Goal: Transaction & Acquisition: Purchase product/service

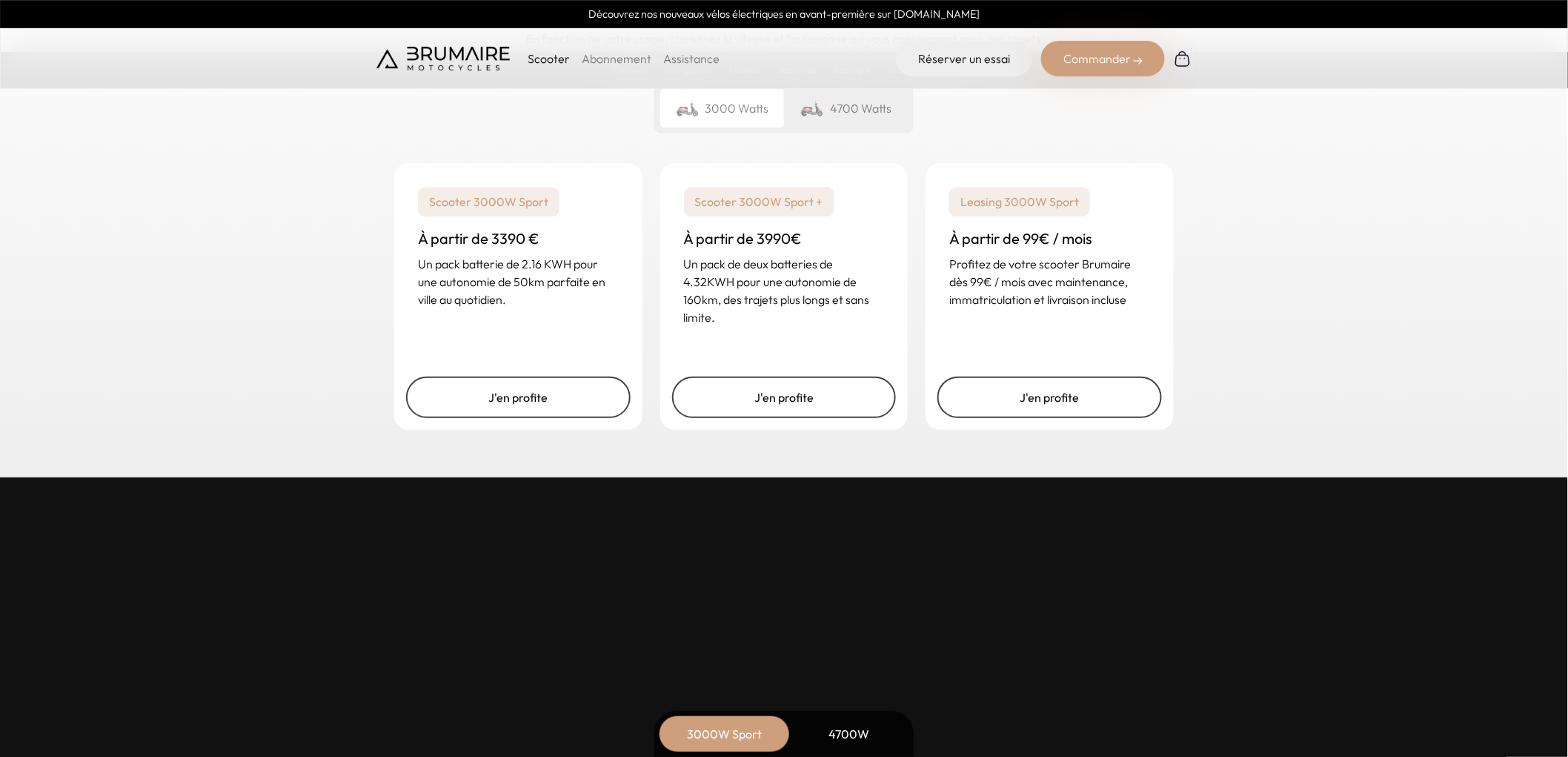
scroll to position [3624, 0]
drag, startPoint x: 510, startPoint y: 276, endPoint x: 544, endPoint y: 276, distance: 34.0
click at [543, 276] on p "Un pack batterie de 2.16 KWH pour une autonomie de 50km parfaite en ville au qu…" at bounding box center [518, 281] width 201 height 53
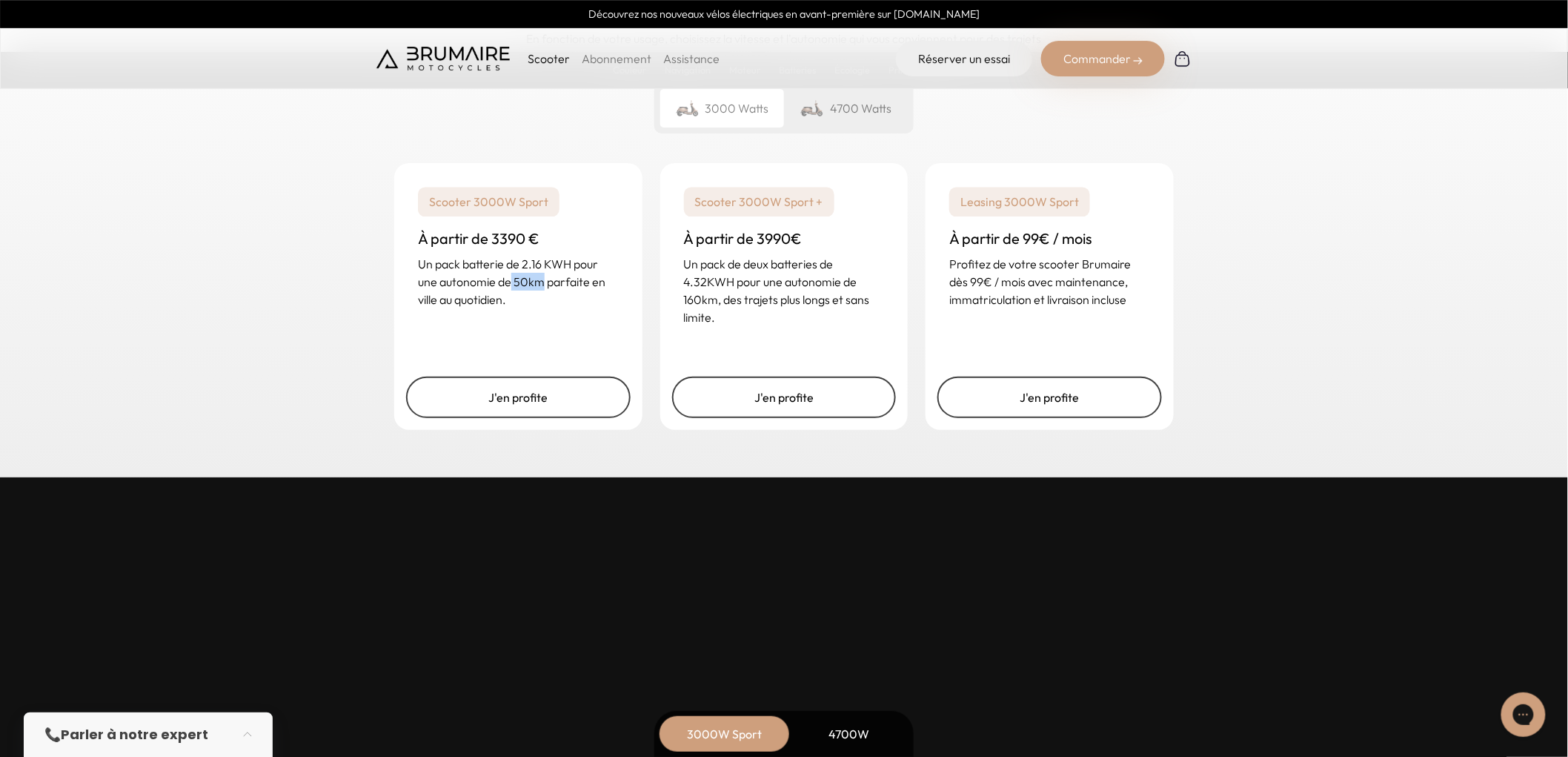
click at [544, 276] on p "Un pack batterie de 2.16 KWH pour une autonomie de 50km parfaite en ville au qu…" at bounding box center [518, 281] width 201 height 53
click at [537, 397] on link "J'en profite" at bounding box center [518, 397] width 225 height 42
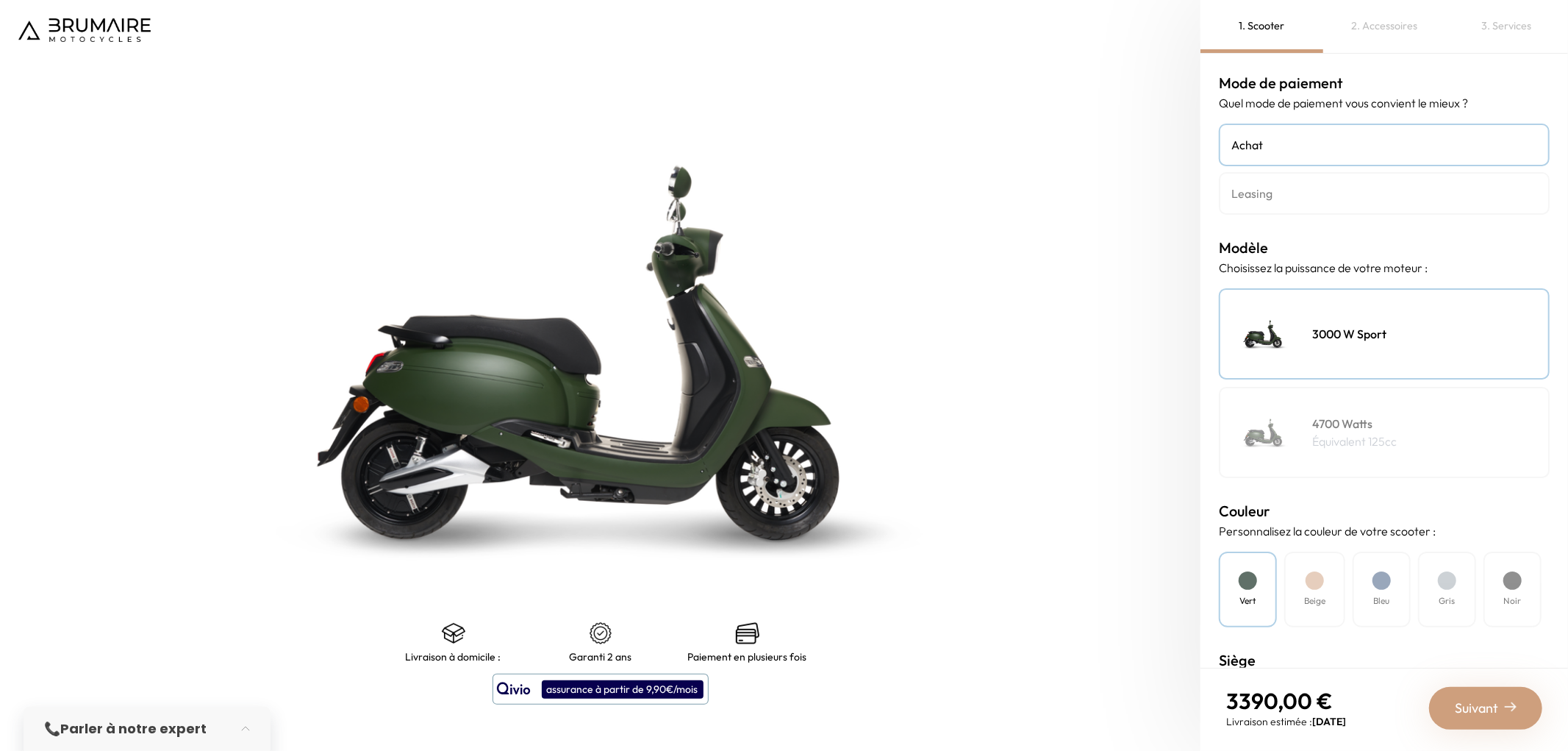
click at [1400, 31] on div "2. Accessoires" at bounding box center [1384, 26] width 123 height 53
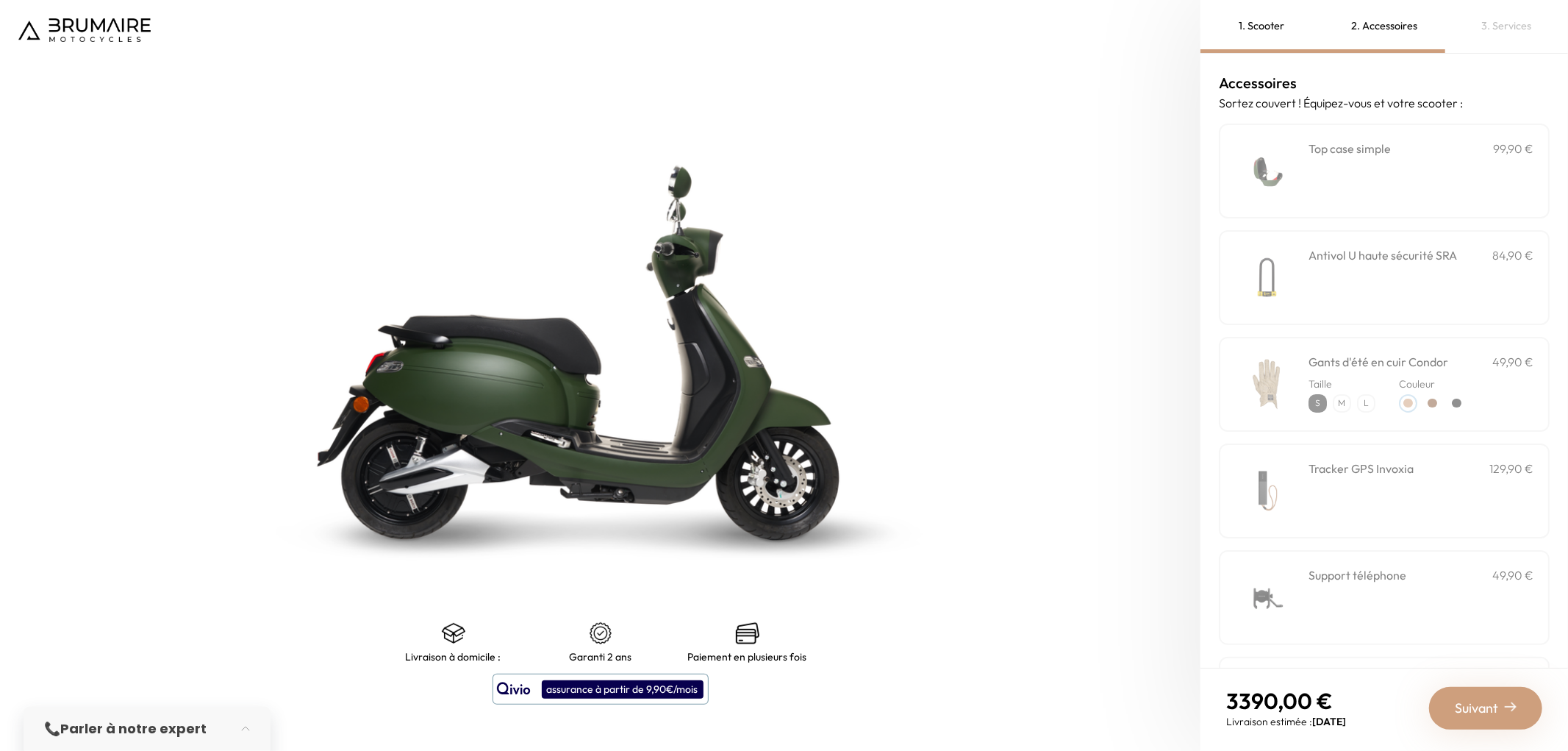
click at [1481, 17] on div "3. Services" at bounding box center [1506, 26] width 123 height 53
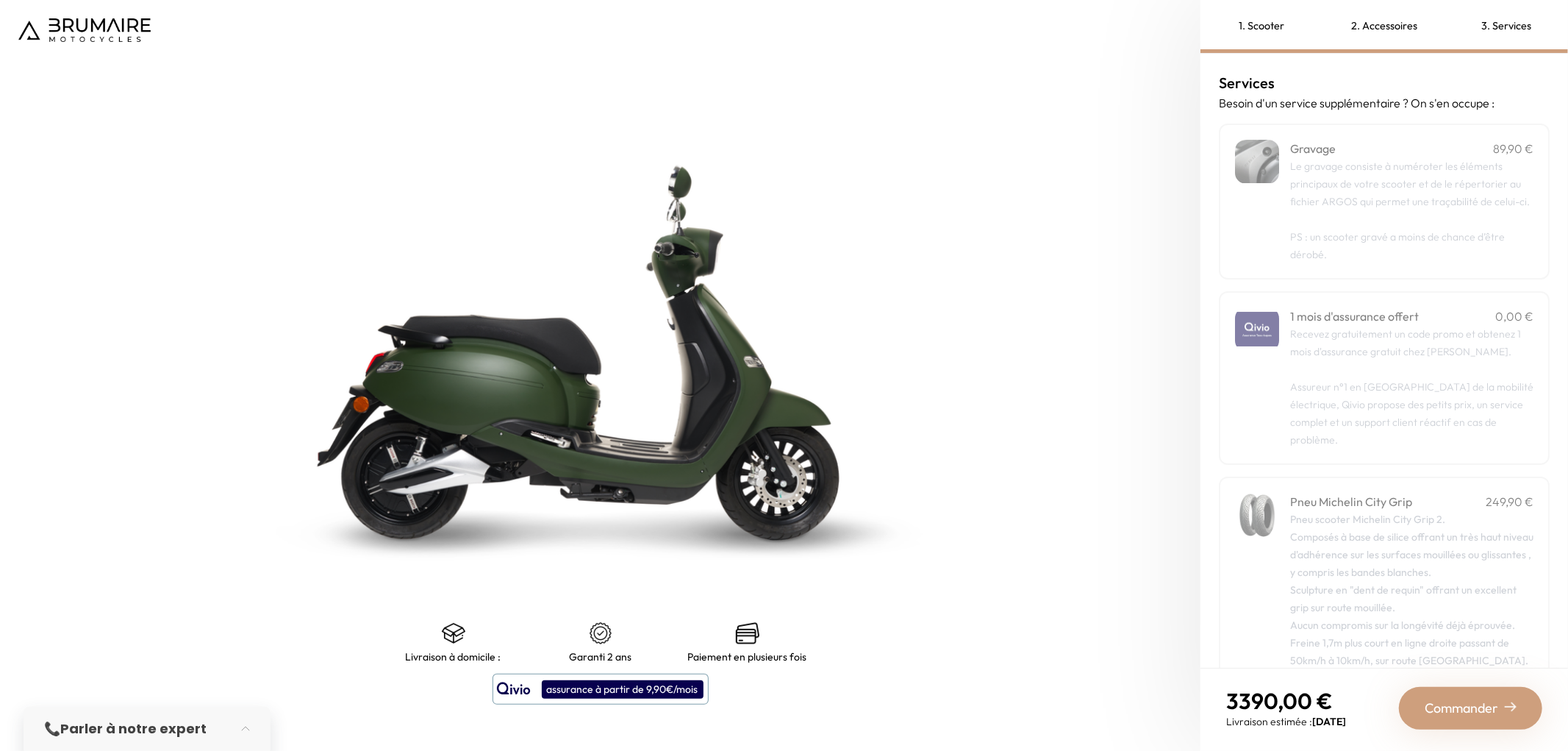
click at [1373, 29] on div "2. Accessoires" at bounding box center [1384, 26] width 123 height 53
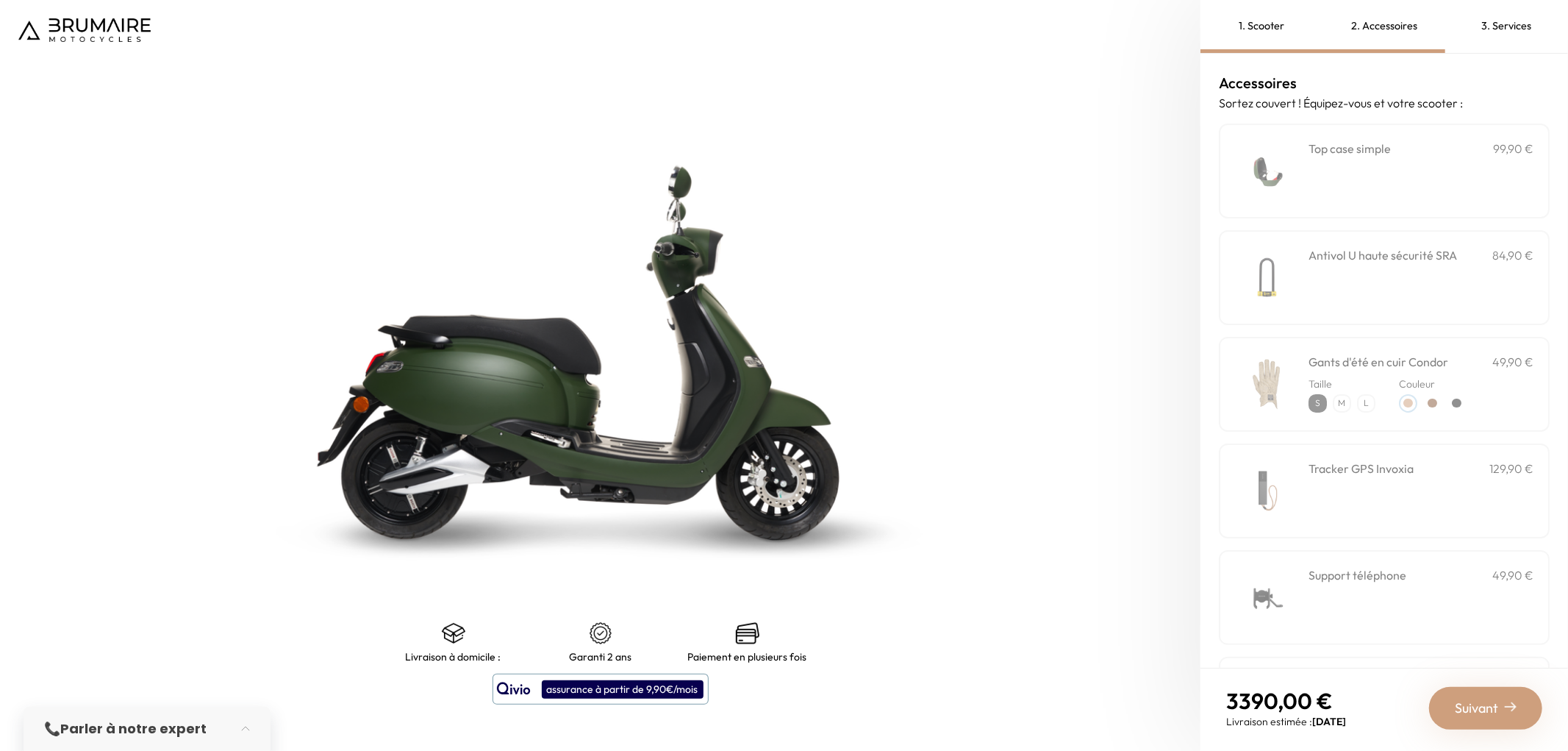
click at [1253, 24] on div "1. Scooter" at bounding box center [1261, 26] width 123 height 53
